Goal: Task Accomplishment & Management: Manage account settings

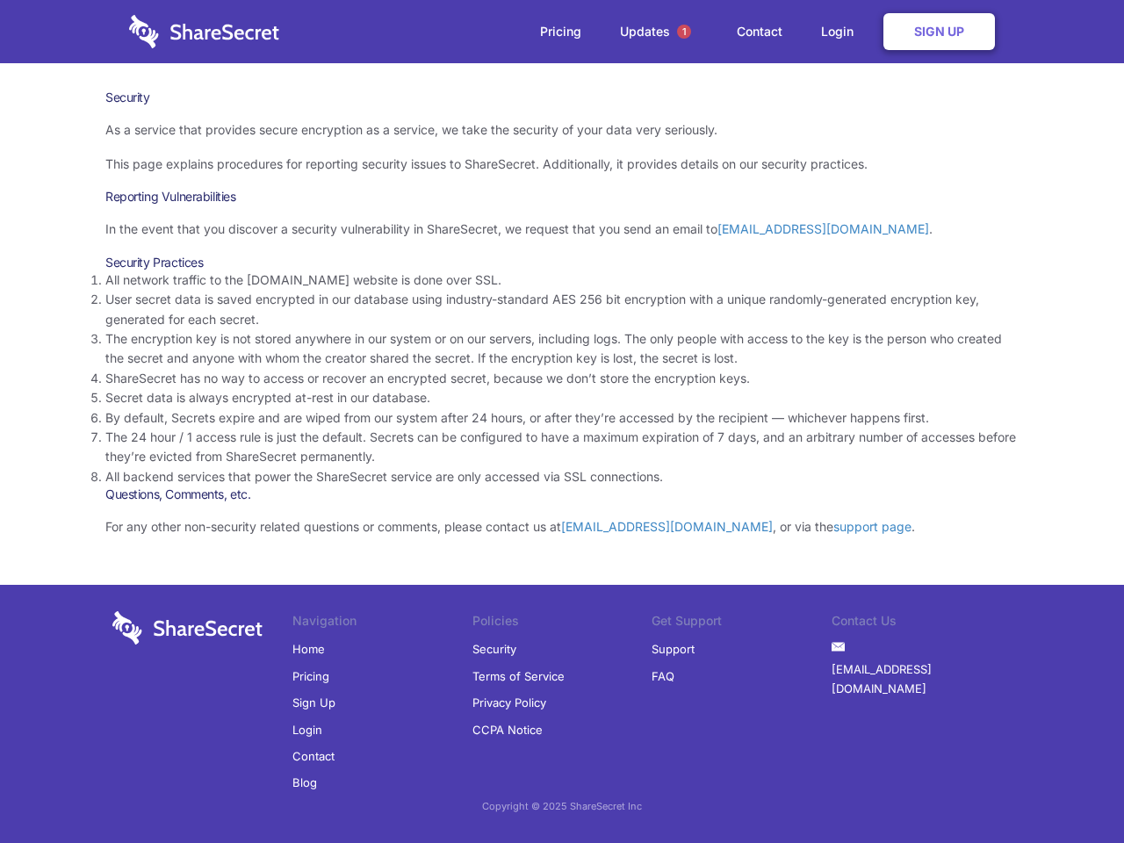
click at [562, 422] on li "By default, Secrets expire and are wiped from our system after 24 hours, or aft…" at bounding box center [561, 417] width 913 height 19
click at [684, 32] on span "1" at bounding box center [684, 32] width 14 height 14
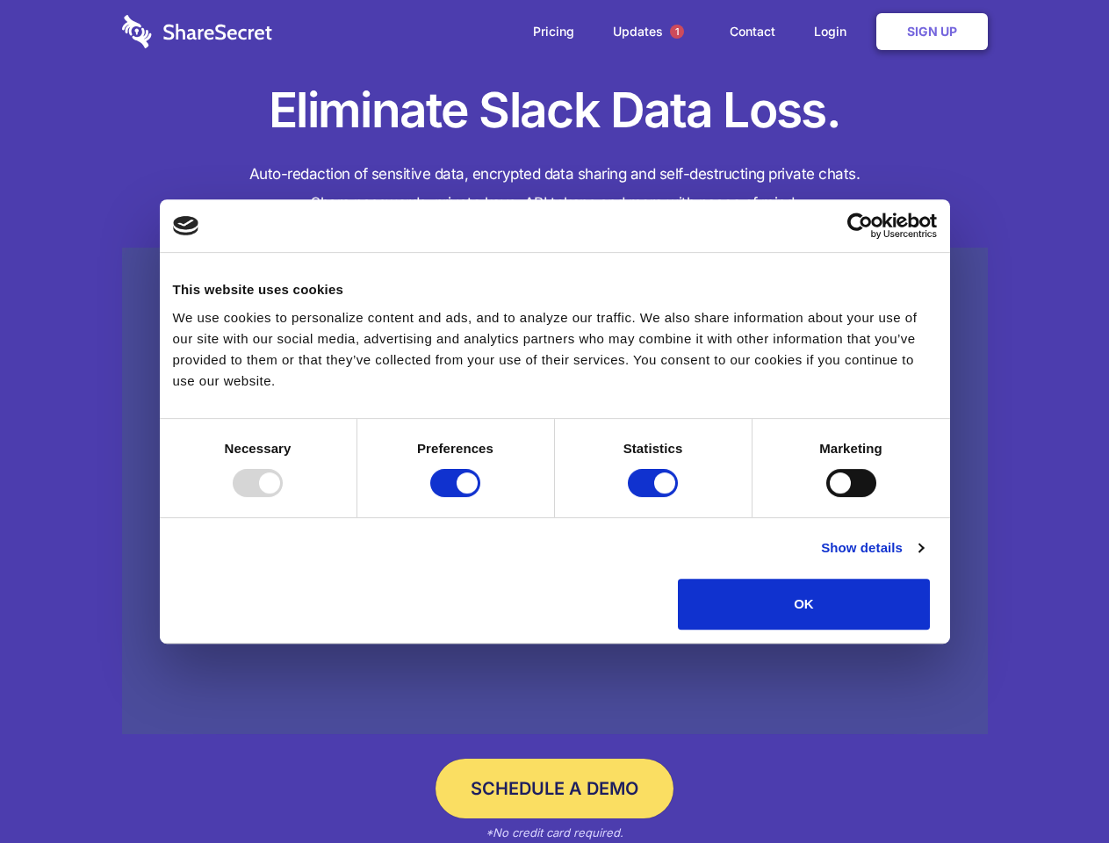
click at [283, 497] on div at bounding box center [258, 483] width 50 height 28
click at [480, 497] on input "Preferences" at bounding box center [455, 483] width 50 height 28
checkbox input "false"
click at [655, 497] on input "Statistics" at bounding box center [653, 483] width 50 height 28
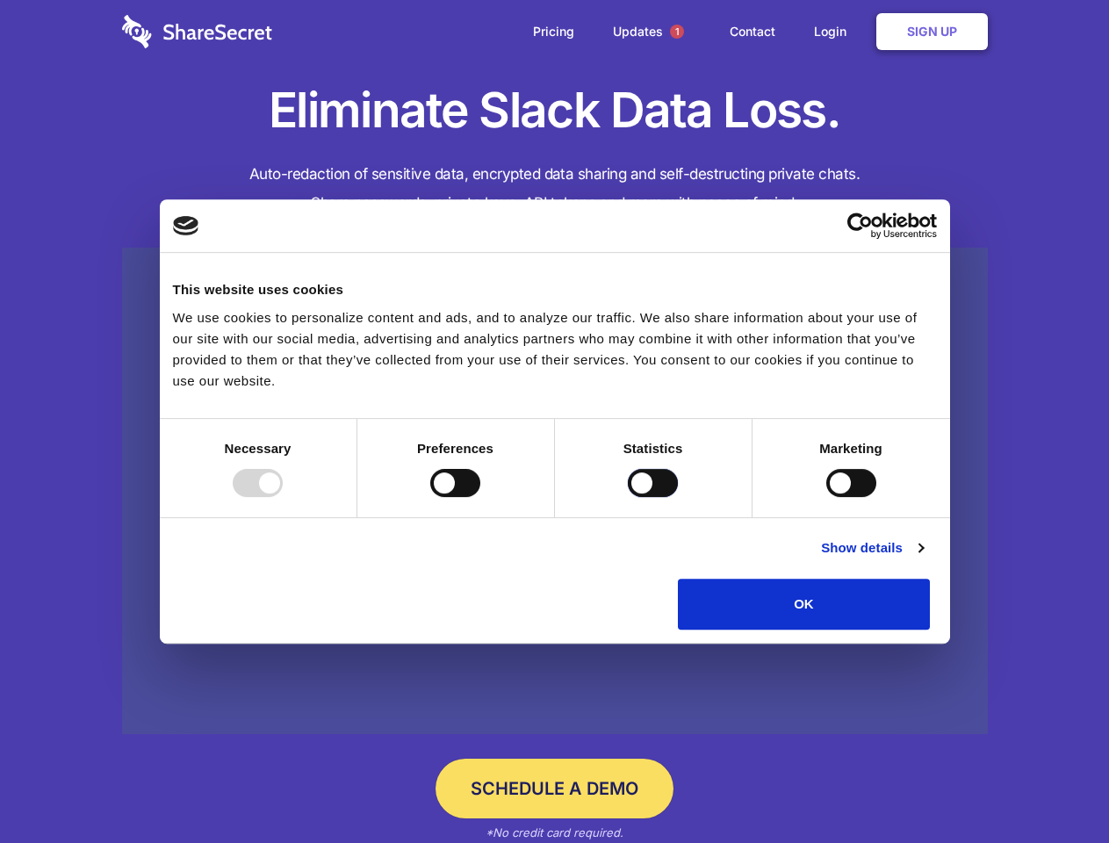
checkbox input "false"
click at [826, 497] on input "Marketing" at bounding box center [851, 483] width 50 height 28
checkbox input "true"
click at [923, 559] on link "Show details" at bounding box center [872, 547] width 102 height 21
